Goal: Book appointment/travel/reservation

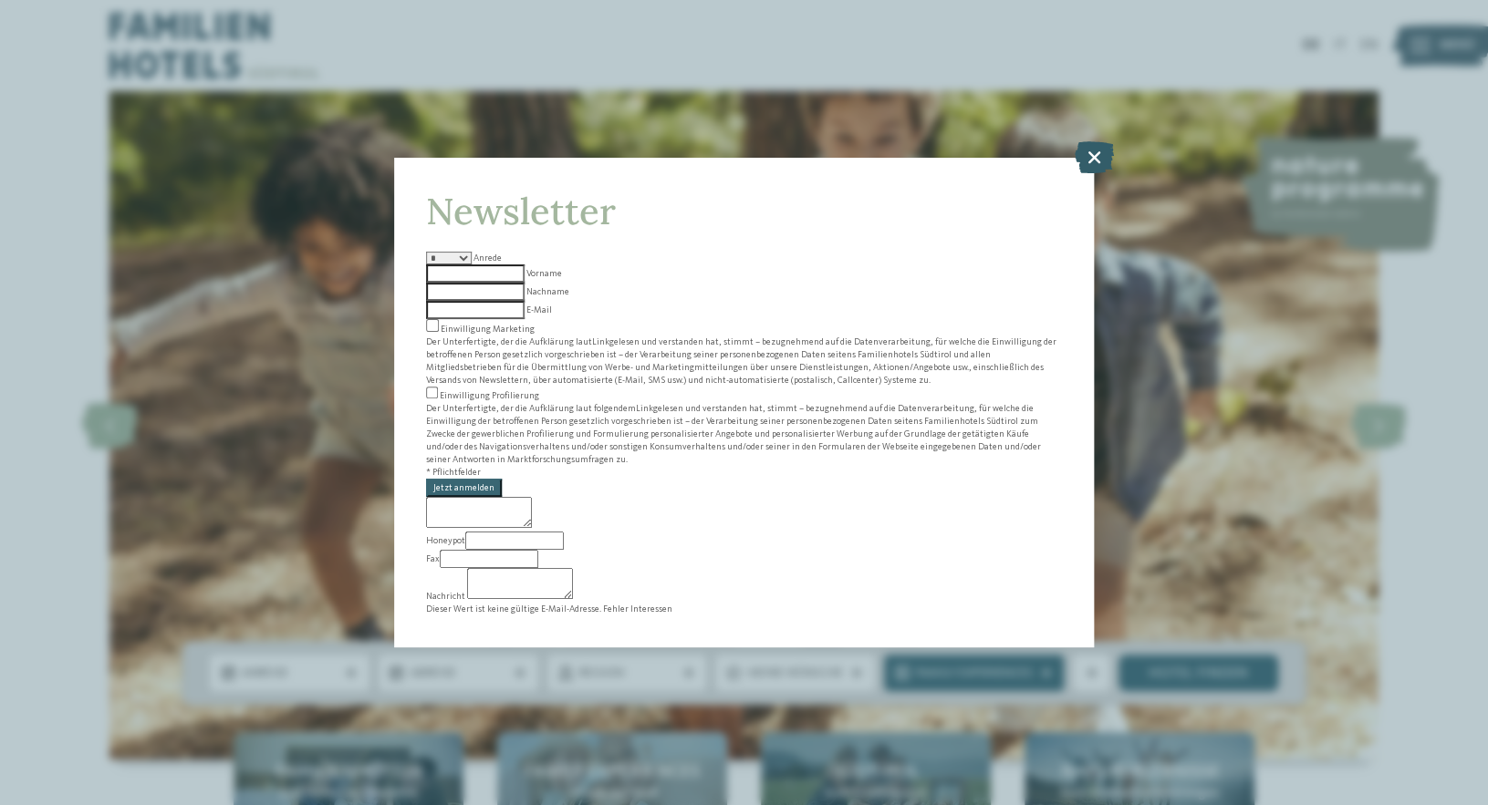
click at [1094, 173] on icon at bounding box center [1093, 157] width 39 height 32
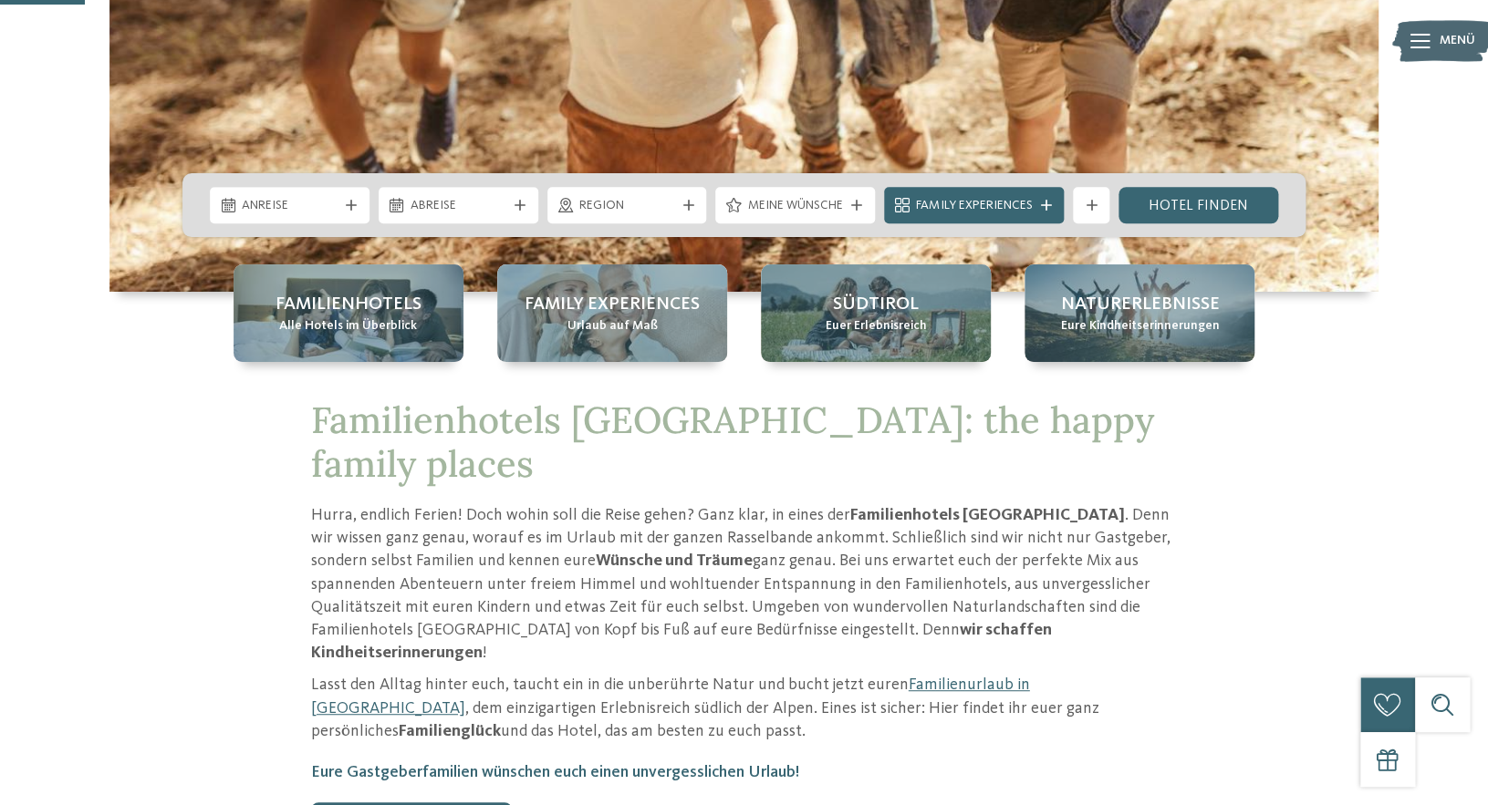
scroll to position [480, 0]
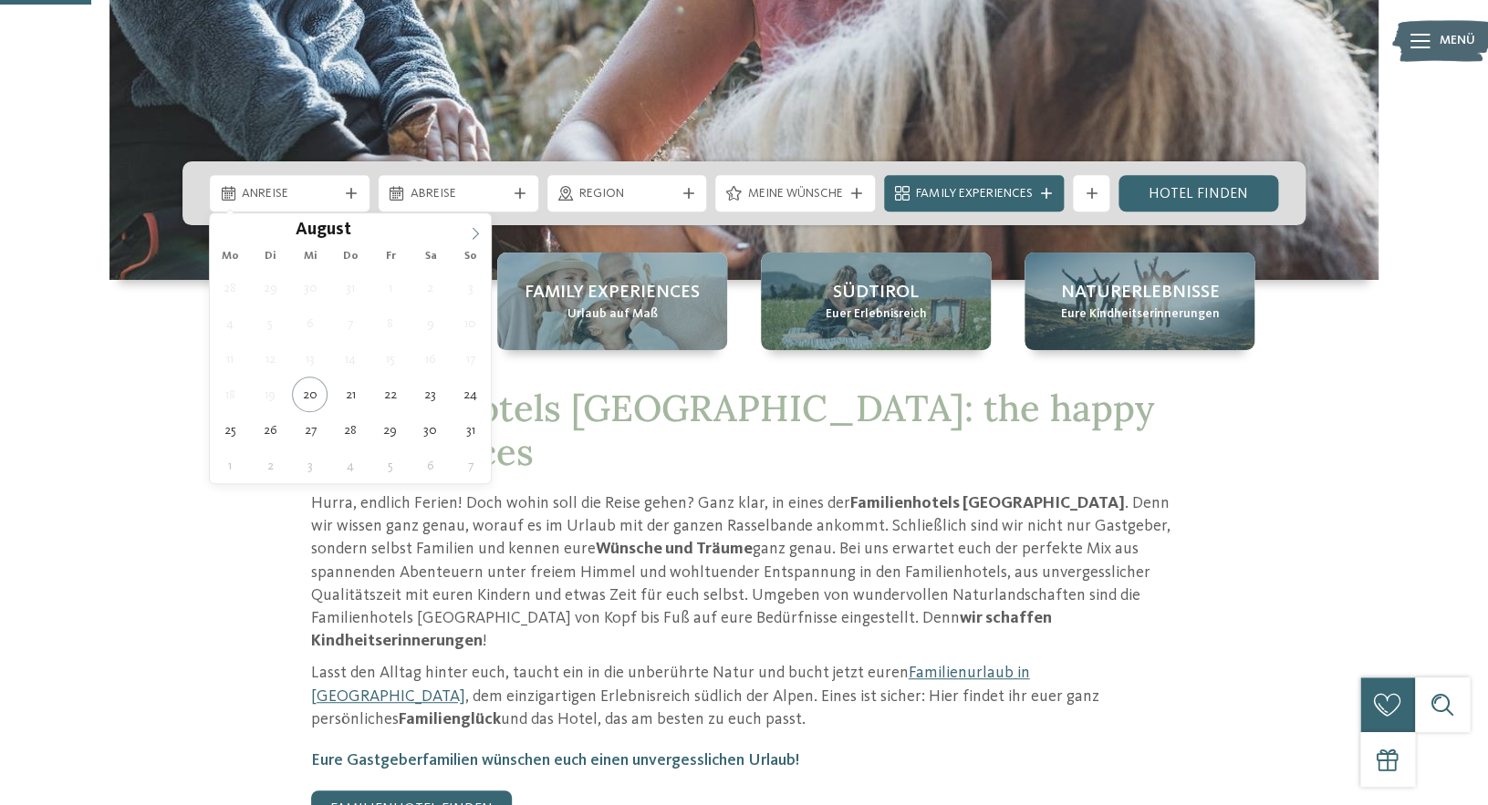
click at [475, 235] on icon at bounding box center [475, 233] width 13 height 13
type div "[DATE]"
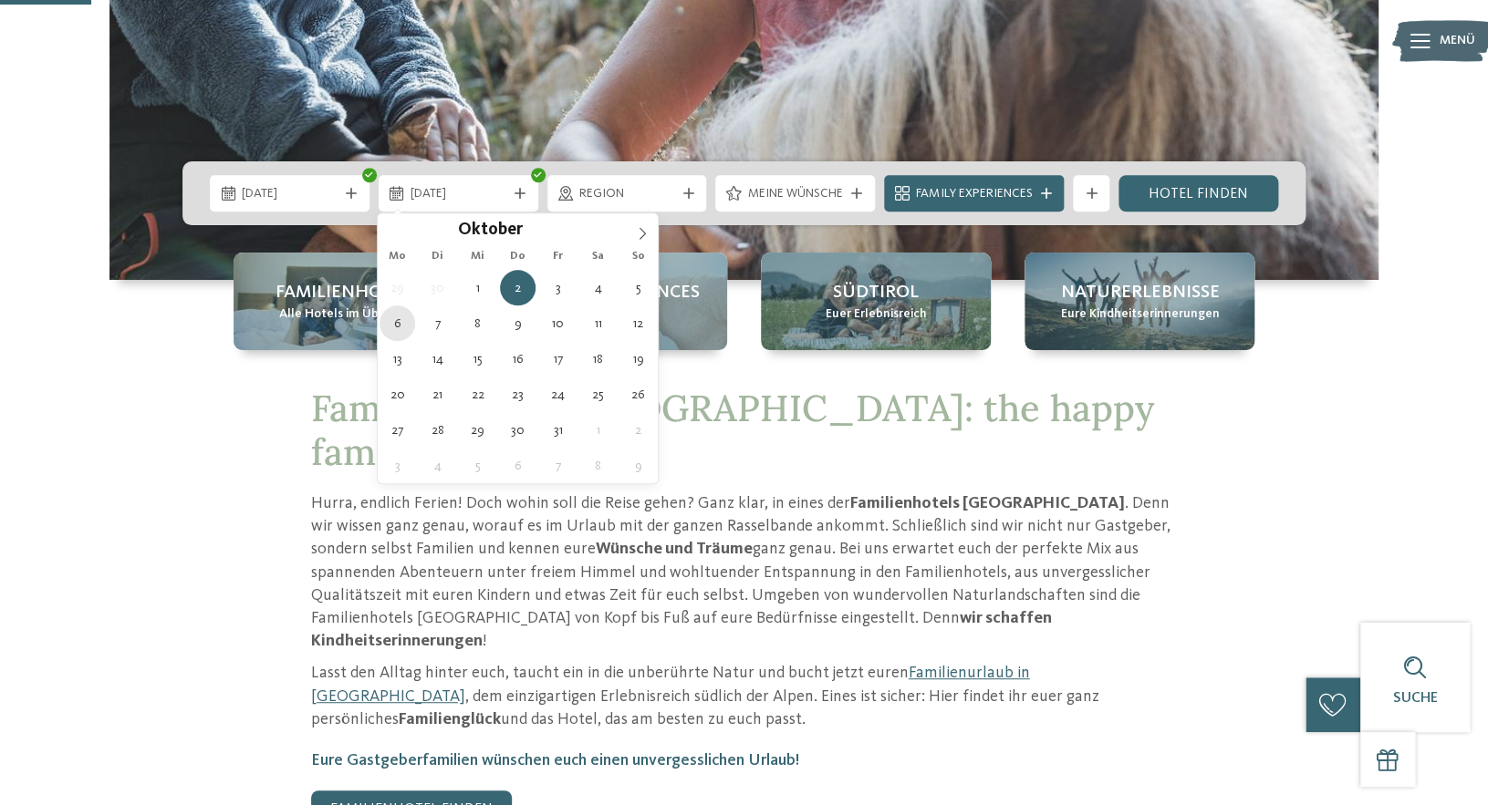
type div "[DATE]"
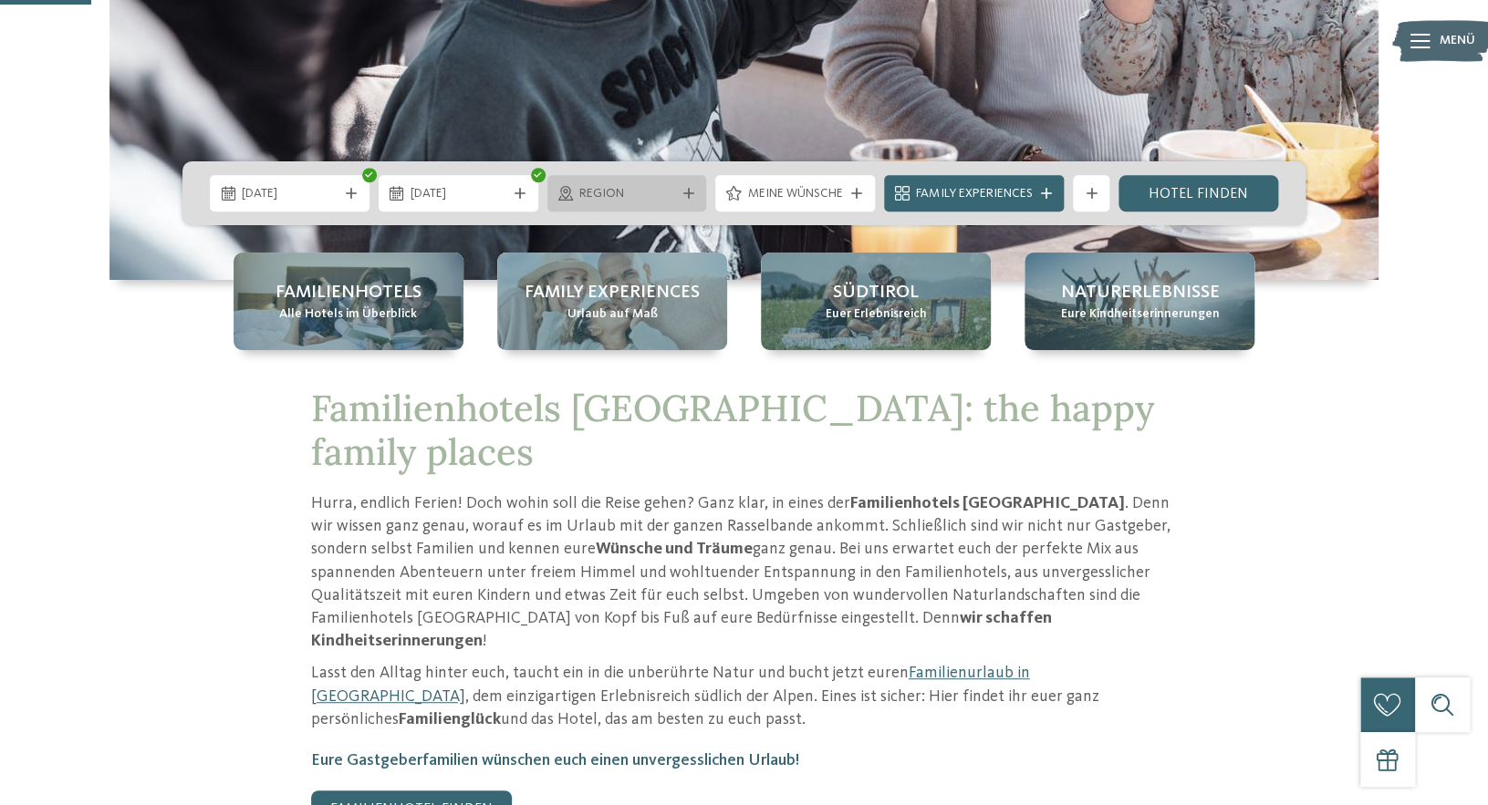
click at [675, 202] on div "Region" at bounding box center [627, 193] width 105 height 20
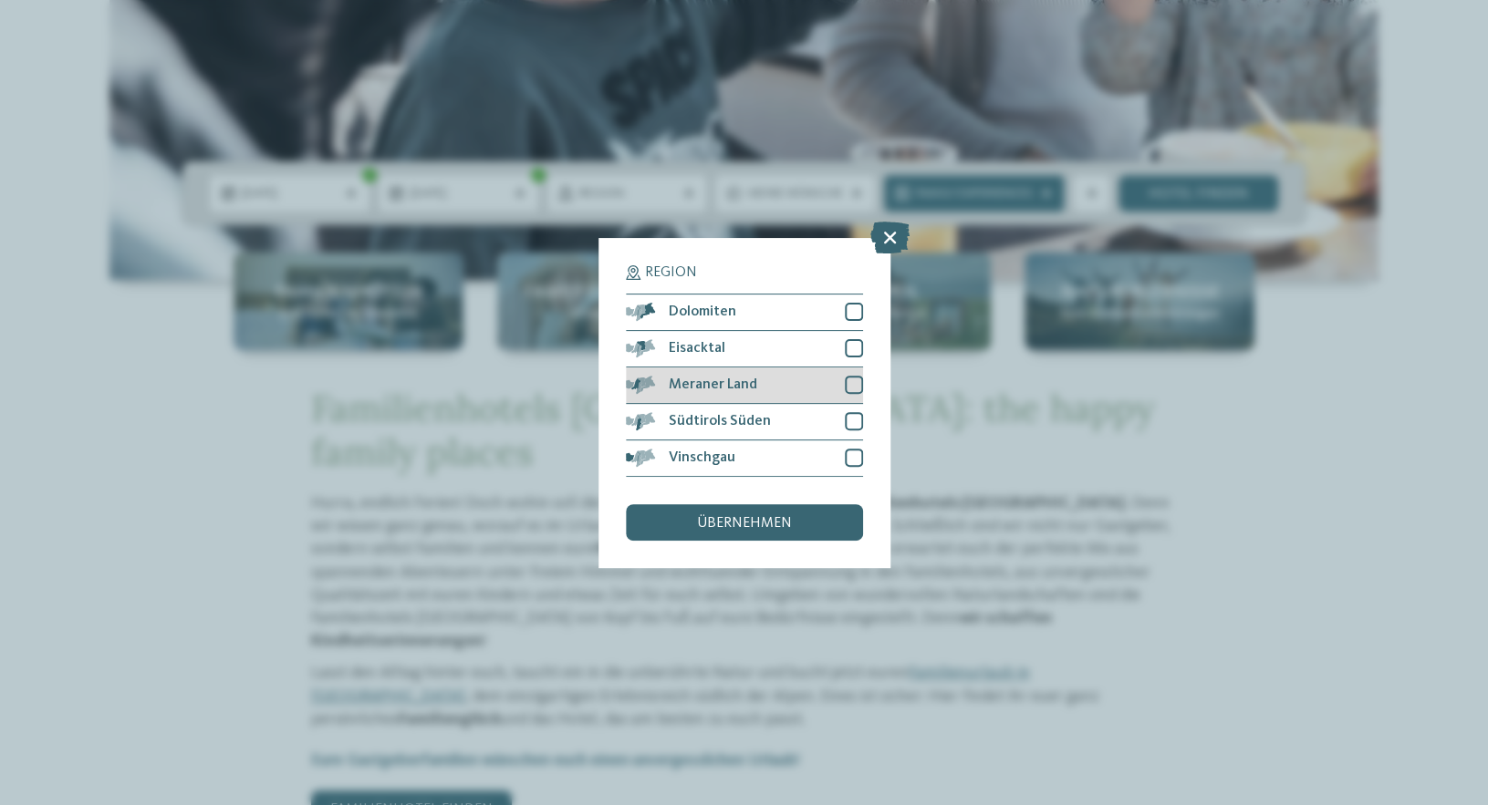
click at [853, 383] on div at bounding box center [854, 385] width 18 height 18
click at [796, 529] on div "übernehmen" at bounding box center [744, 522] width 237 height 36
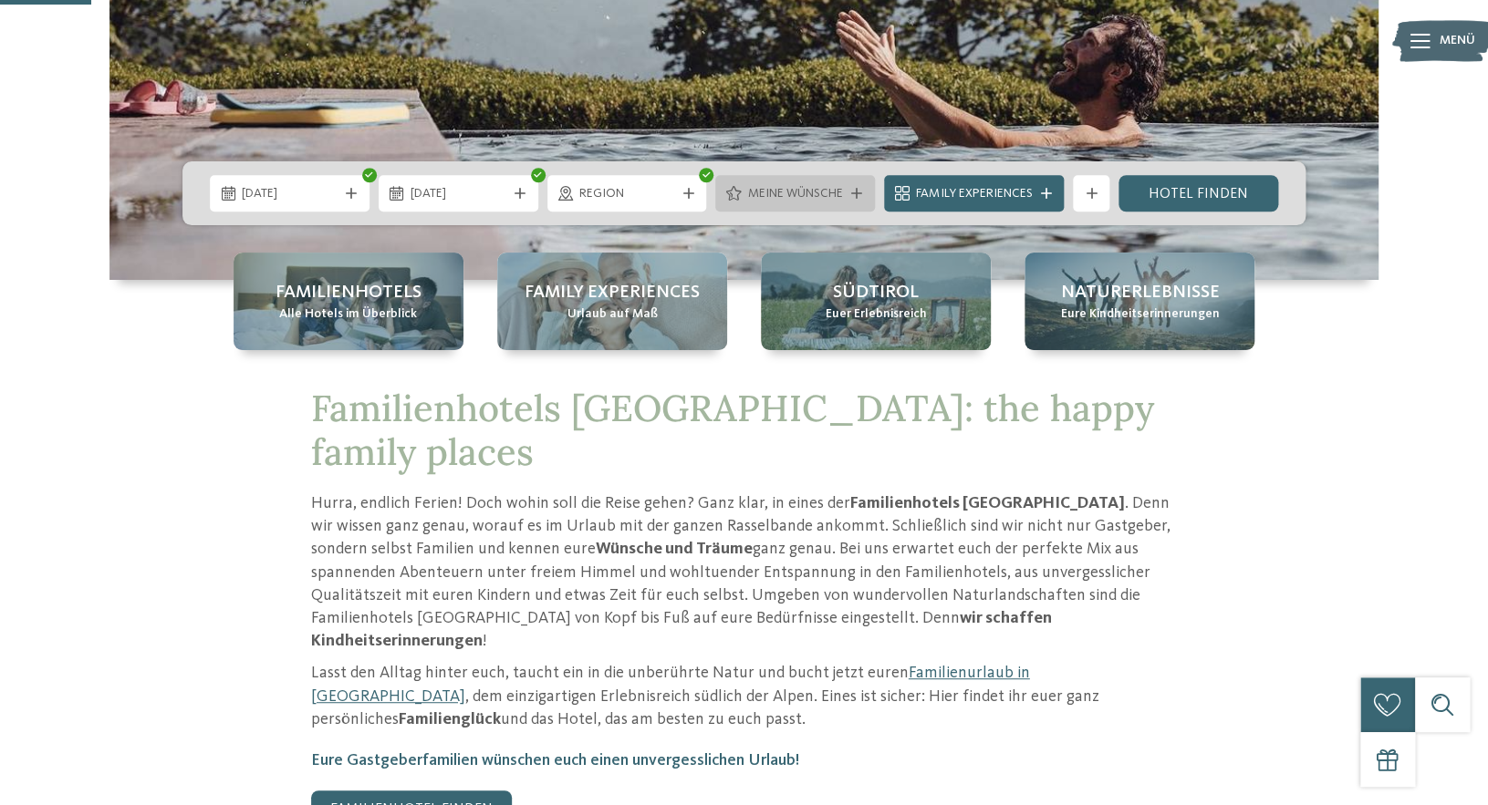
click at [838, 190] on span "Meine Wünsche" at bounding box center [795, 194] width 96 height 18
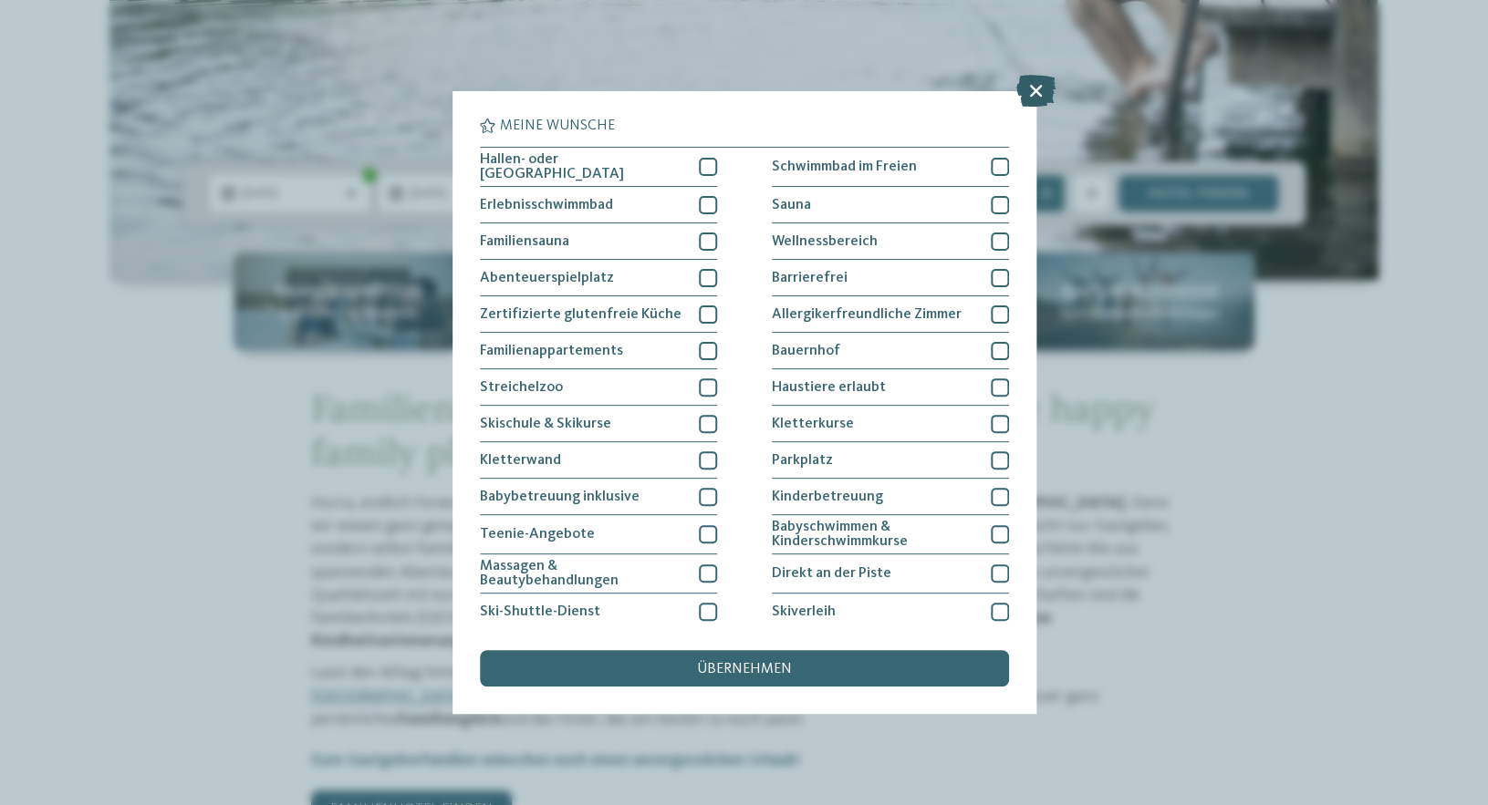
click at [1048, 87] on icon at bounding box center [1035, 91] width 39 height 32
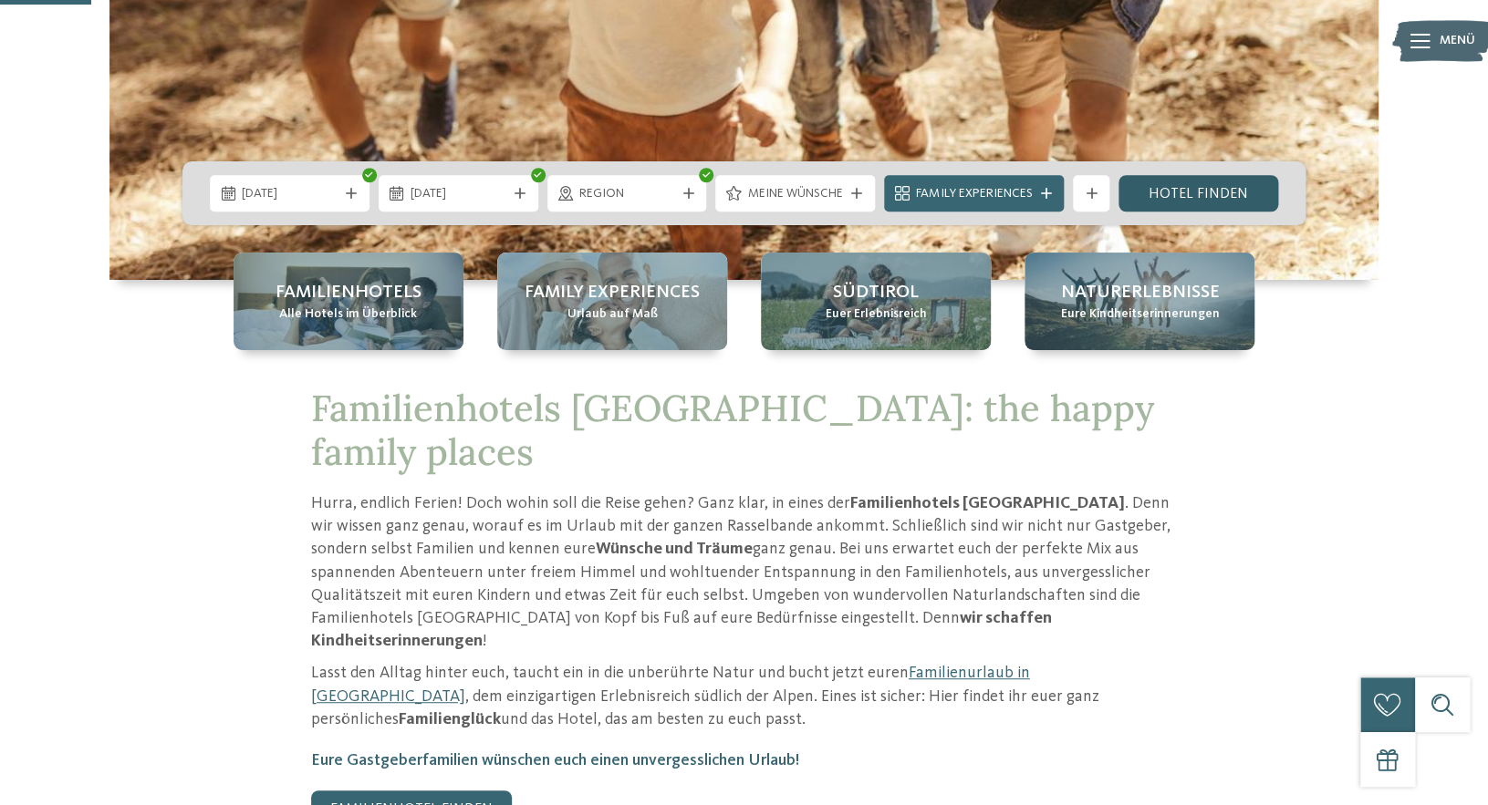
click at [1168, 190] on link "Hotel finden" at bounding box center [1198, 193] width 160 height 36
